Goal: Check status: Check status

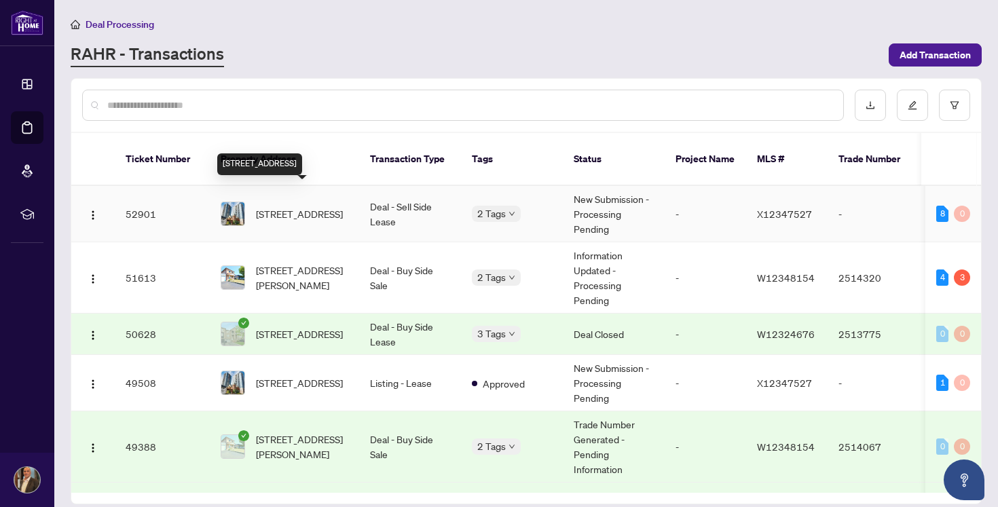
click at [308, 206] on span "[STREET_ADDRESS]" at bounding box center [299, 213] width 87 height 15
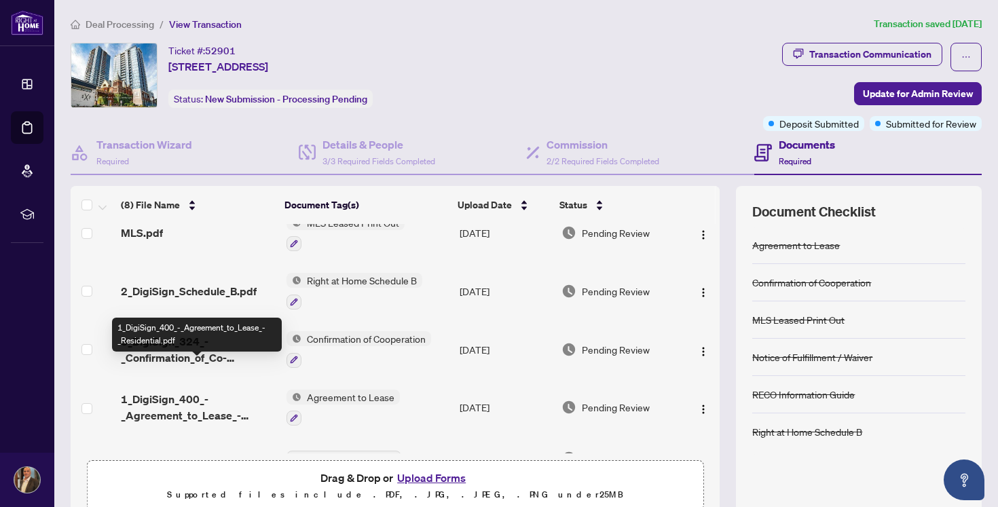
scroll to position [218, 0]
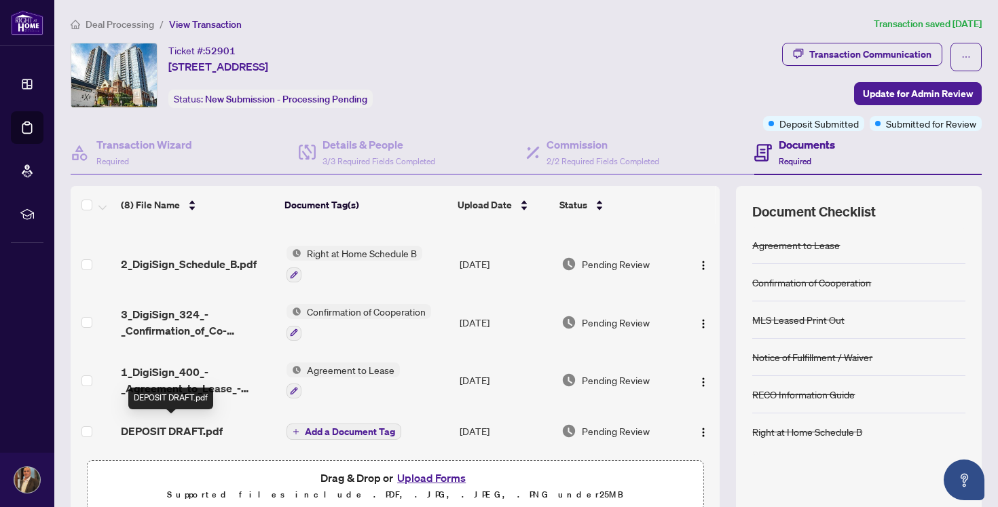
click at [202, 428] on span "DEPOSIT DRAFT.pdf" at bounding box center [172, 431] width 102 height 16
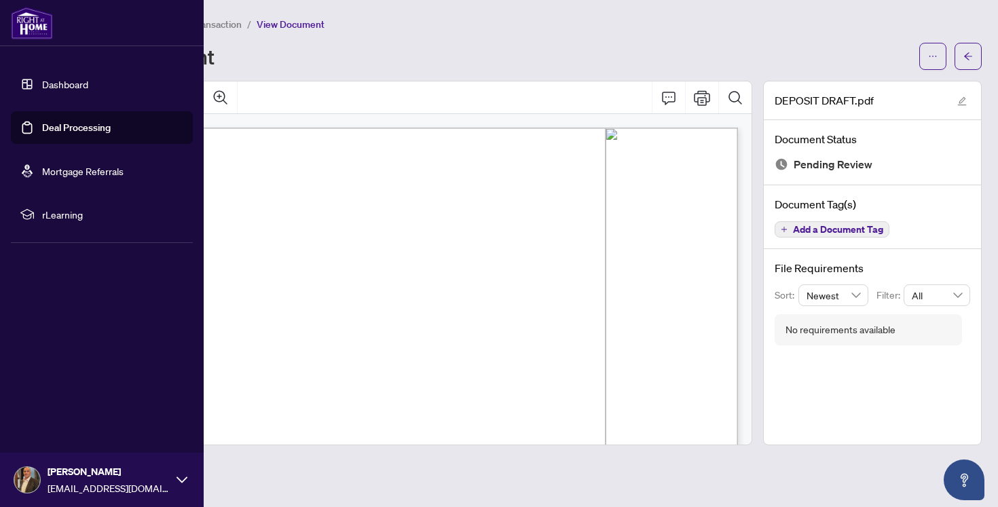
click at [55, 127] on link "Deal Processing" at bounding box center [76, 128] width 69 height 12
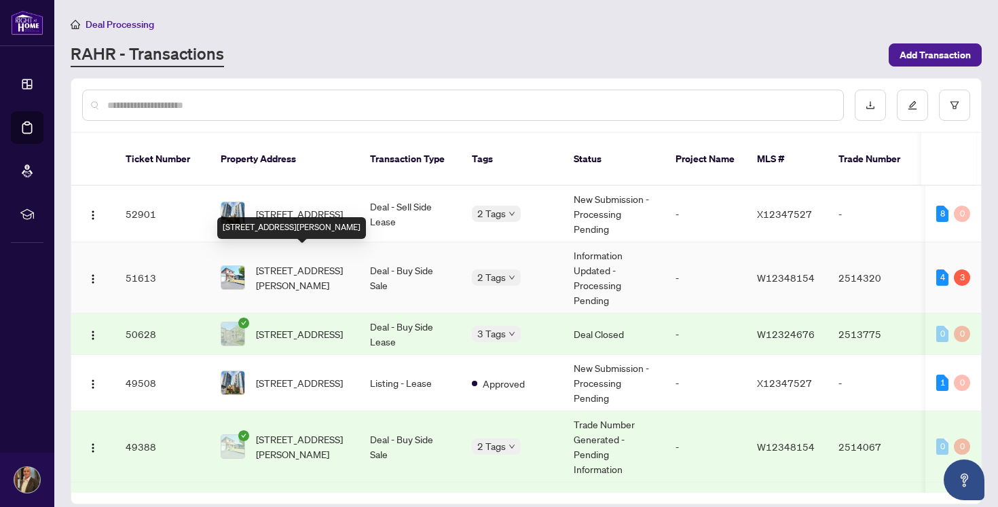
click at [306, 264] on span "[STREET_ADDRESS][PERSON_NAME]" at bounding box center [302, 278] width 92 height 30
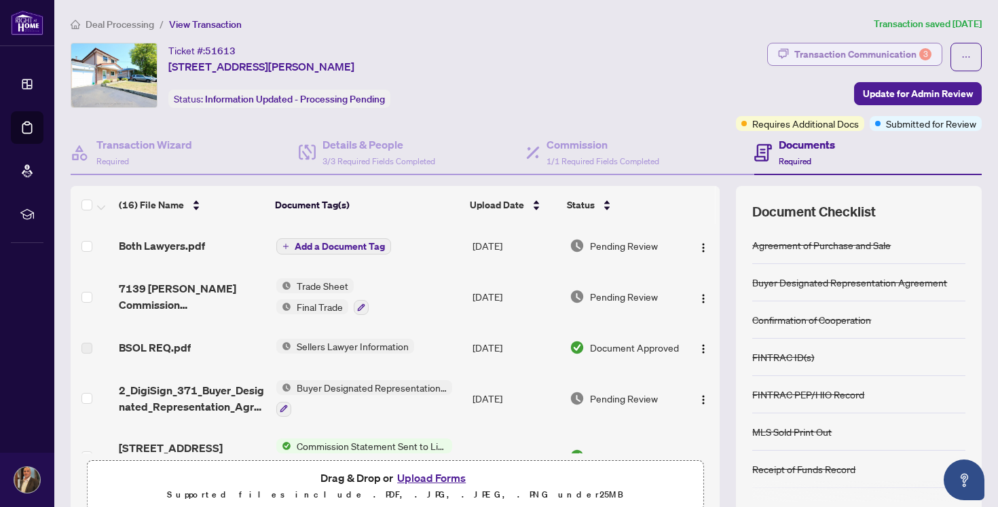
click at [857, 51] on div "Transaction Communication 3" at bounding box center [863, 54] width 137 height 22
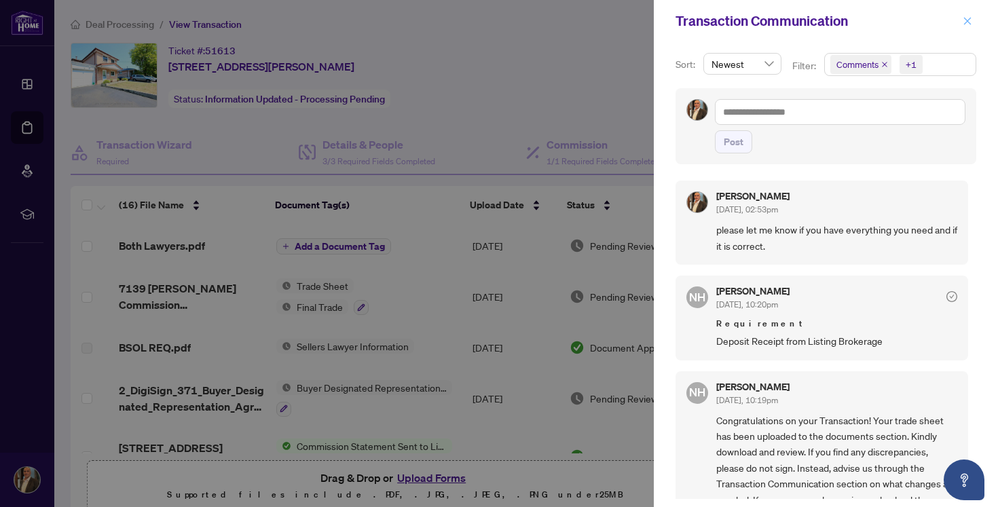
click at [969, 22] on icon "close" at bounding box center [968, 21] width 10 height 10
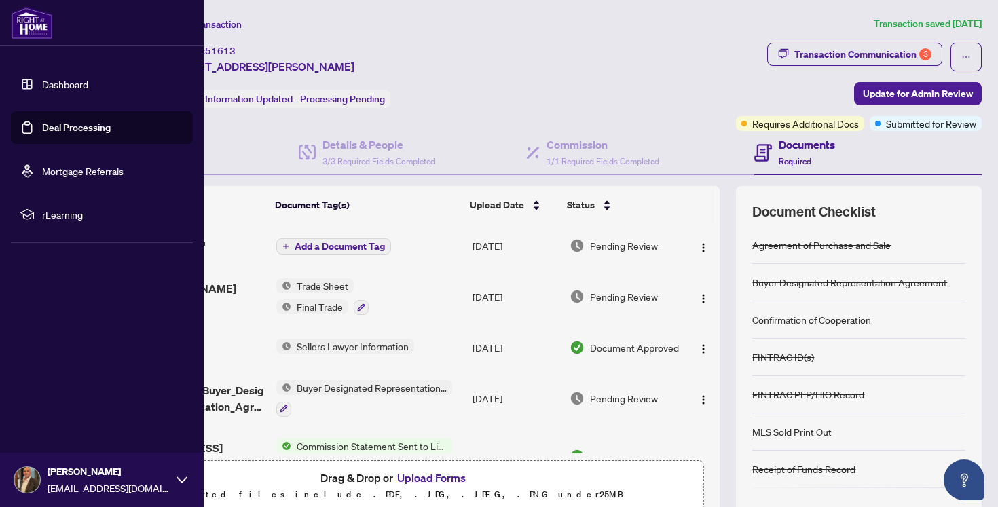
click at [71, 128] on link "Deal Processing" at bounding box center [76, 128] width 69 height 12
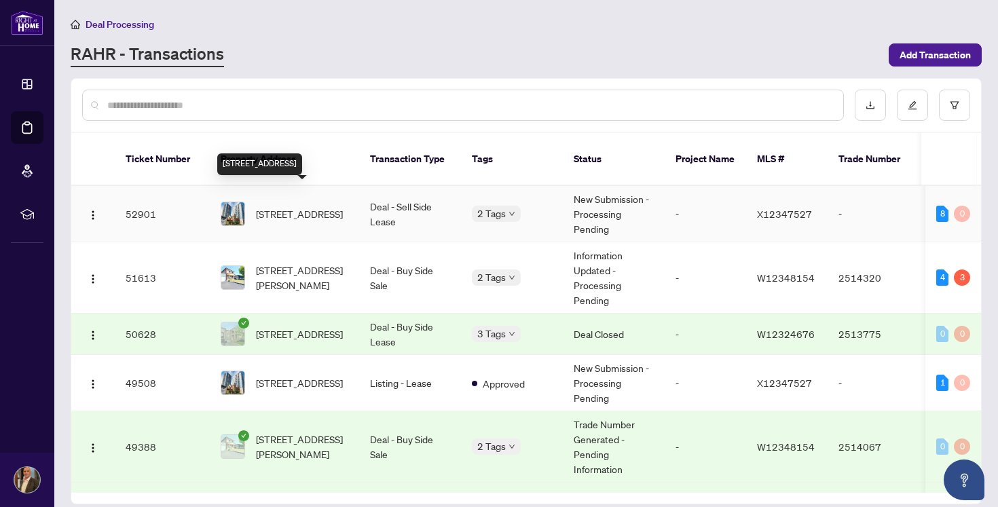
click at [320, 206] on span "[STREET_ADDRESS]" at bounding box center [299, 213] width 87 height 15
